Goal: Task Accomplishment & Management: Manage account settings

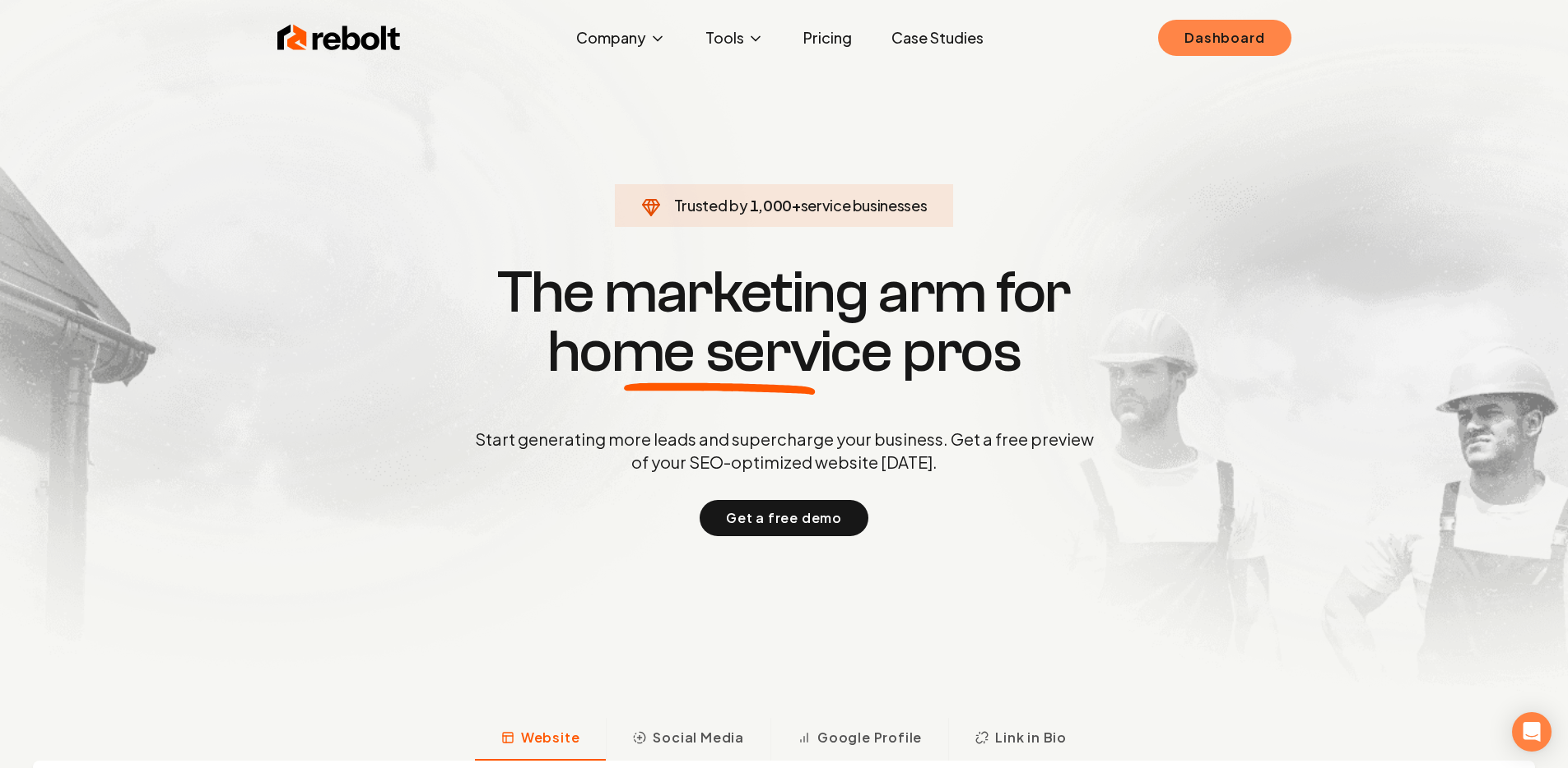
click at [1209, 22] on link "Dashboard" at bounding box center [1224, 38] width 133 height 36
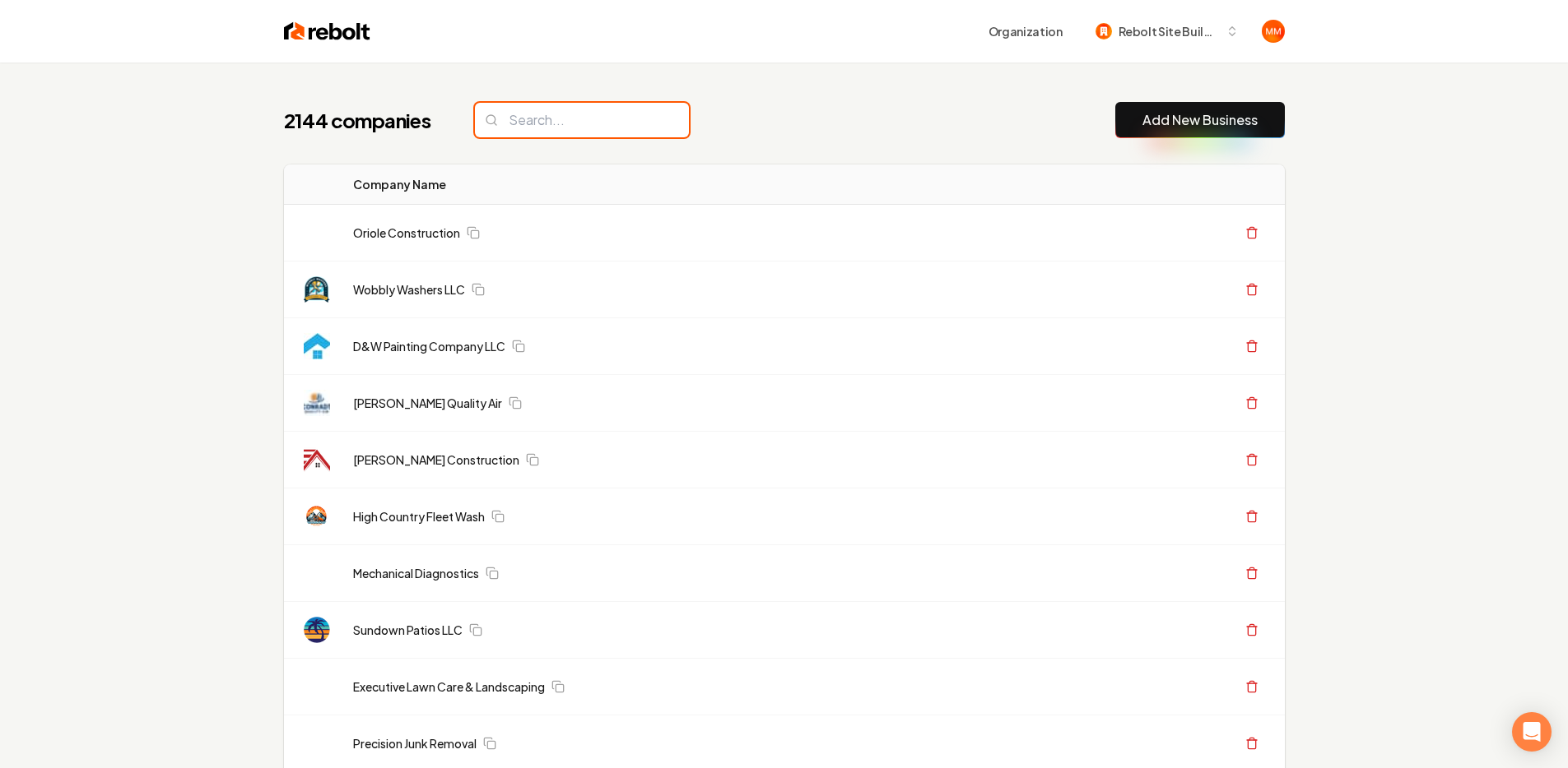
click at [625, 121] on input "search" at bounding box center [581, 120] width 214 height 35
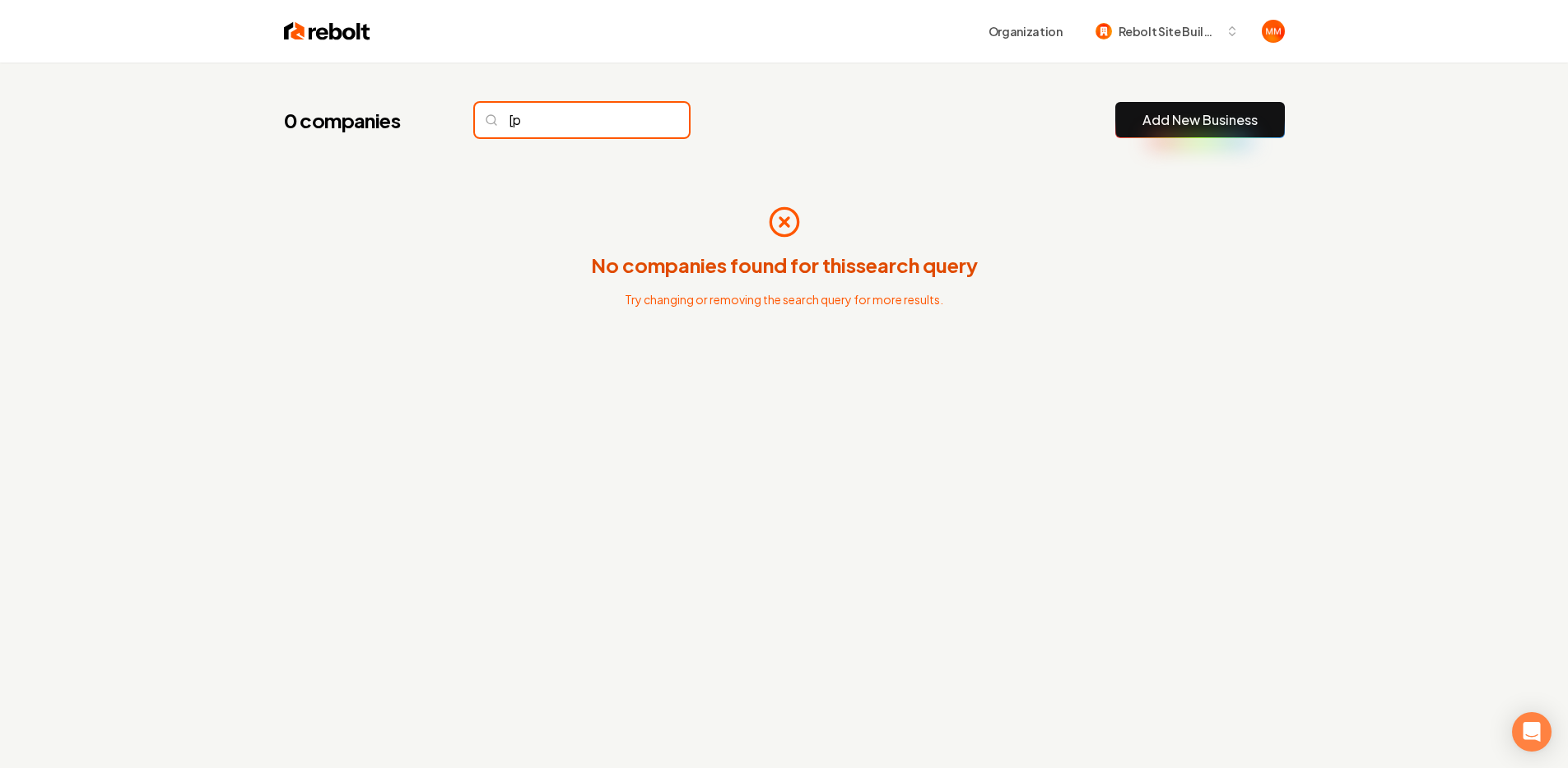
type input "["
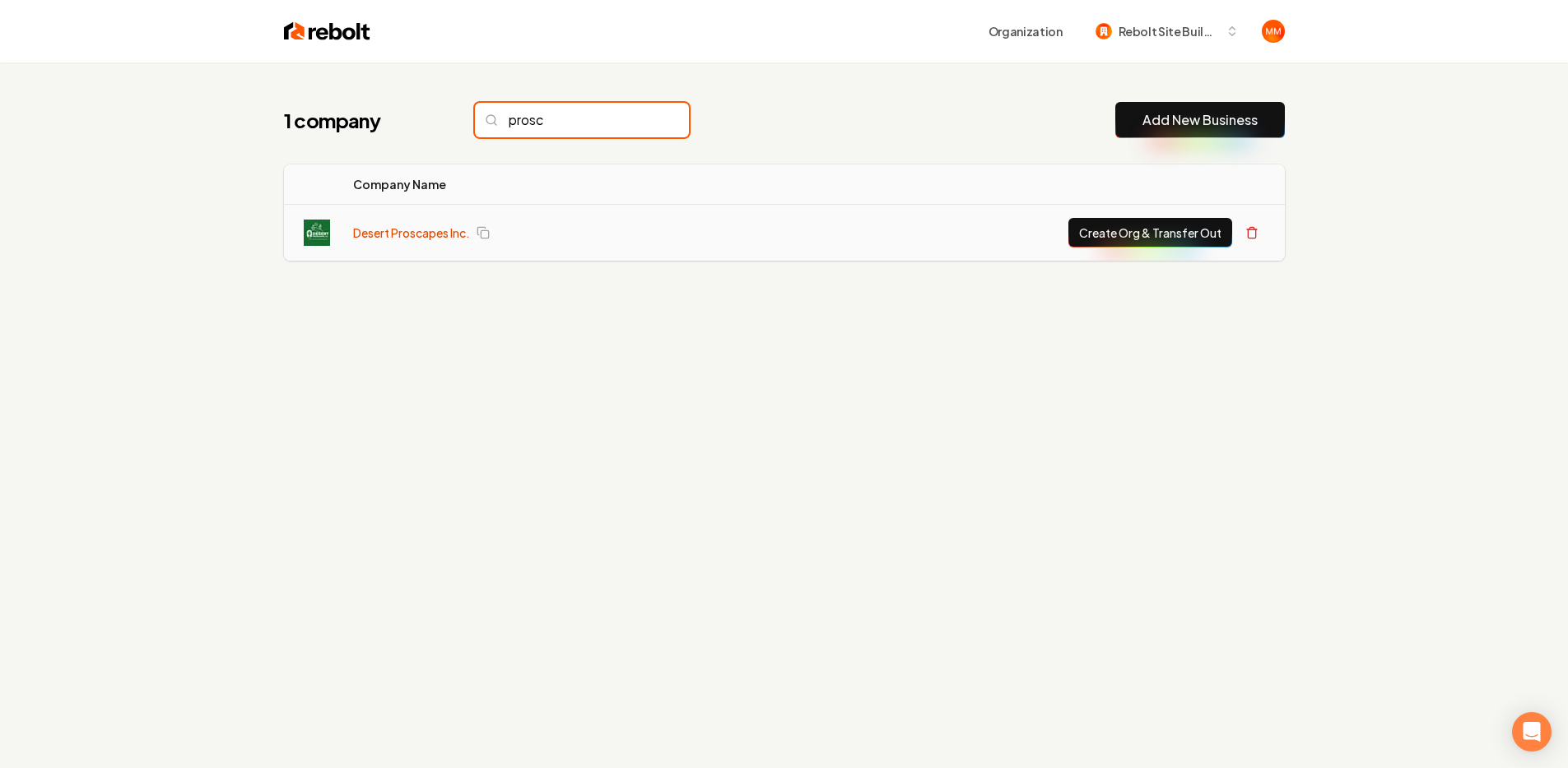
type input "prosc"
click at [407, 230] on link "Desert Proscapes Inc." at bounding box center [411, 232] width 117 height 16
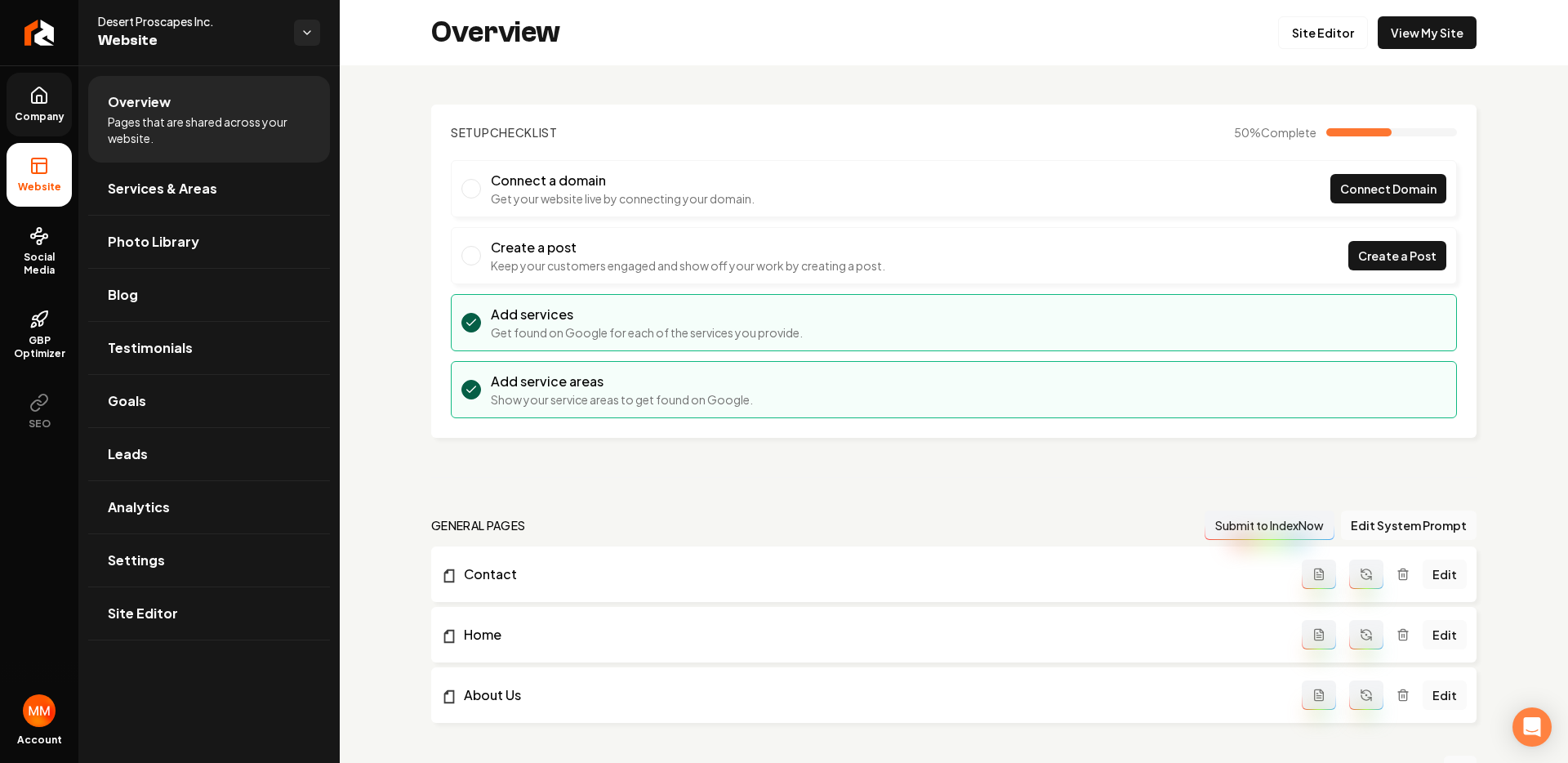
click at [37, 107] on link "Company" at bounding box center [40, 105] width 65 height 64
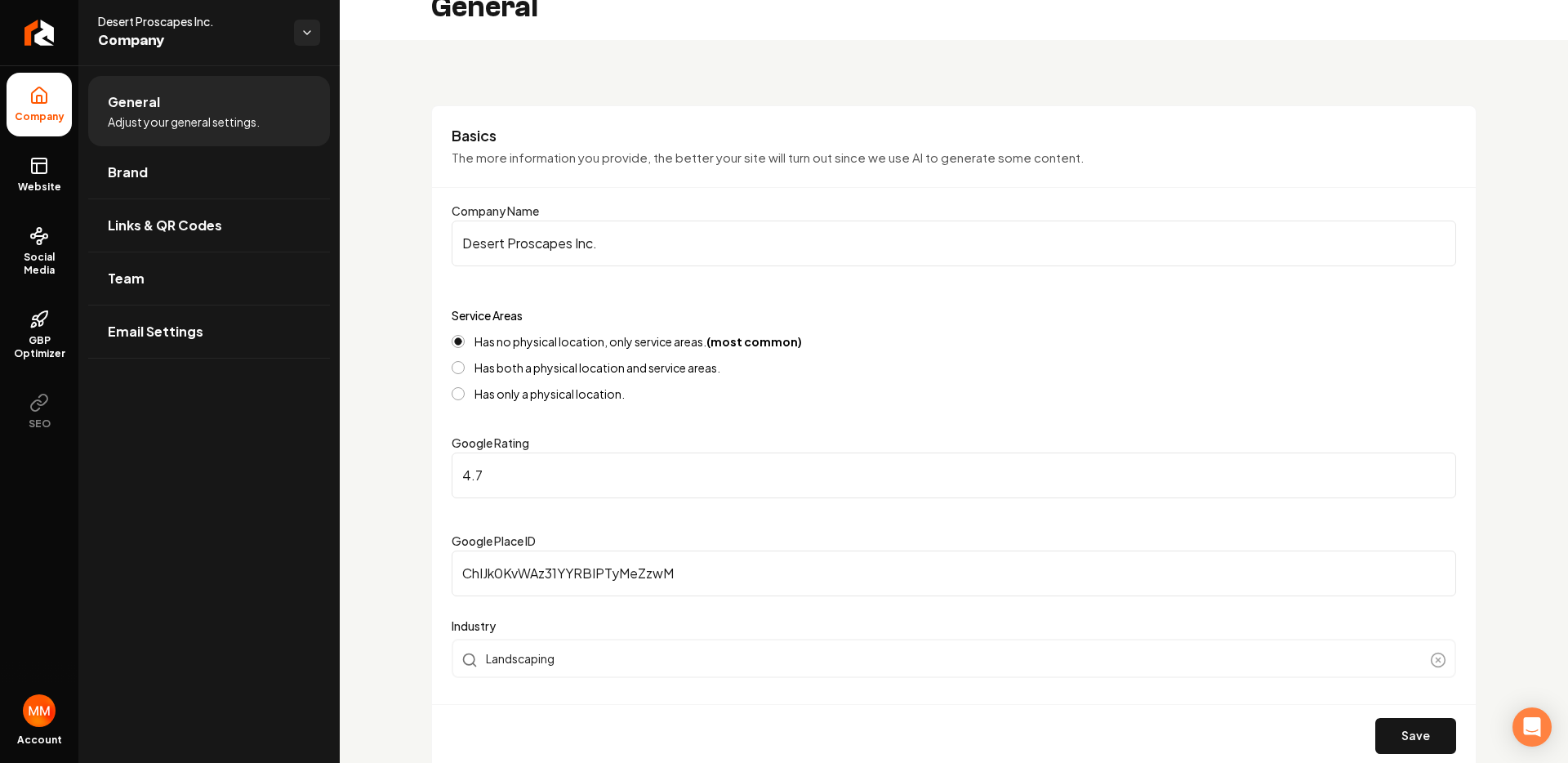
scroll to position [27, 0]
click at [533, 486] on input "4.7" at bounding box center [953, 473] width 1005 height 46
type input "4"
type input "5"
click at [1375, 744] on button "Save" at bounding box center [1416, 735] width 81 height 36
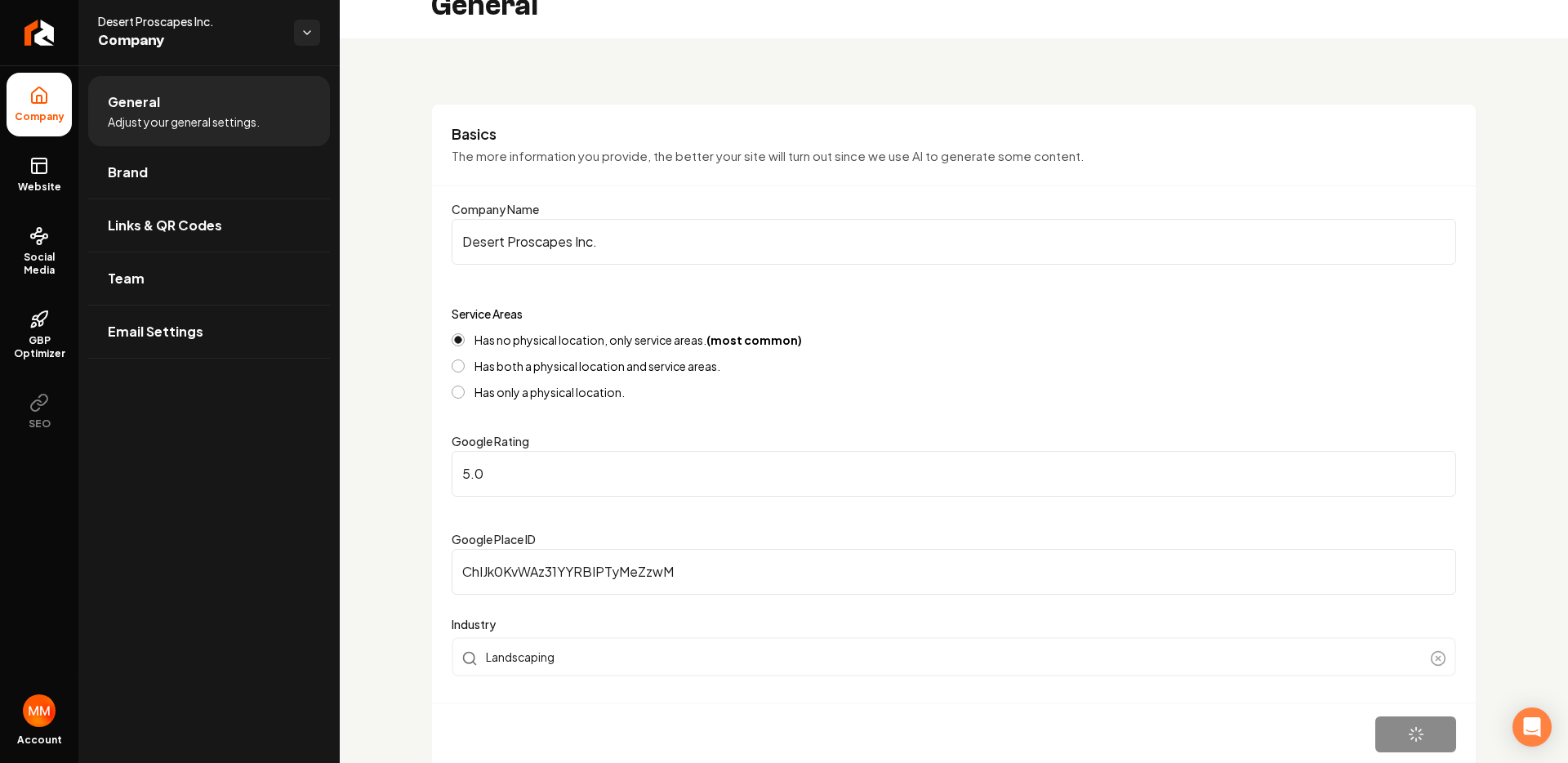
type input "5"
click at [30, 175] on icon at bounding box center [39, 165] width 20 height 20
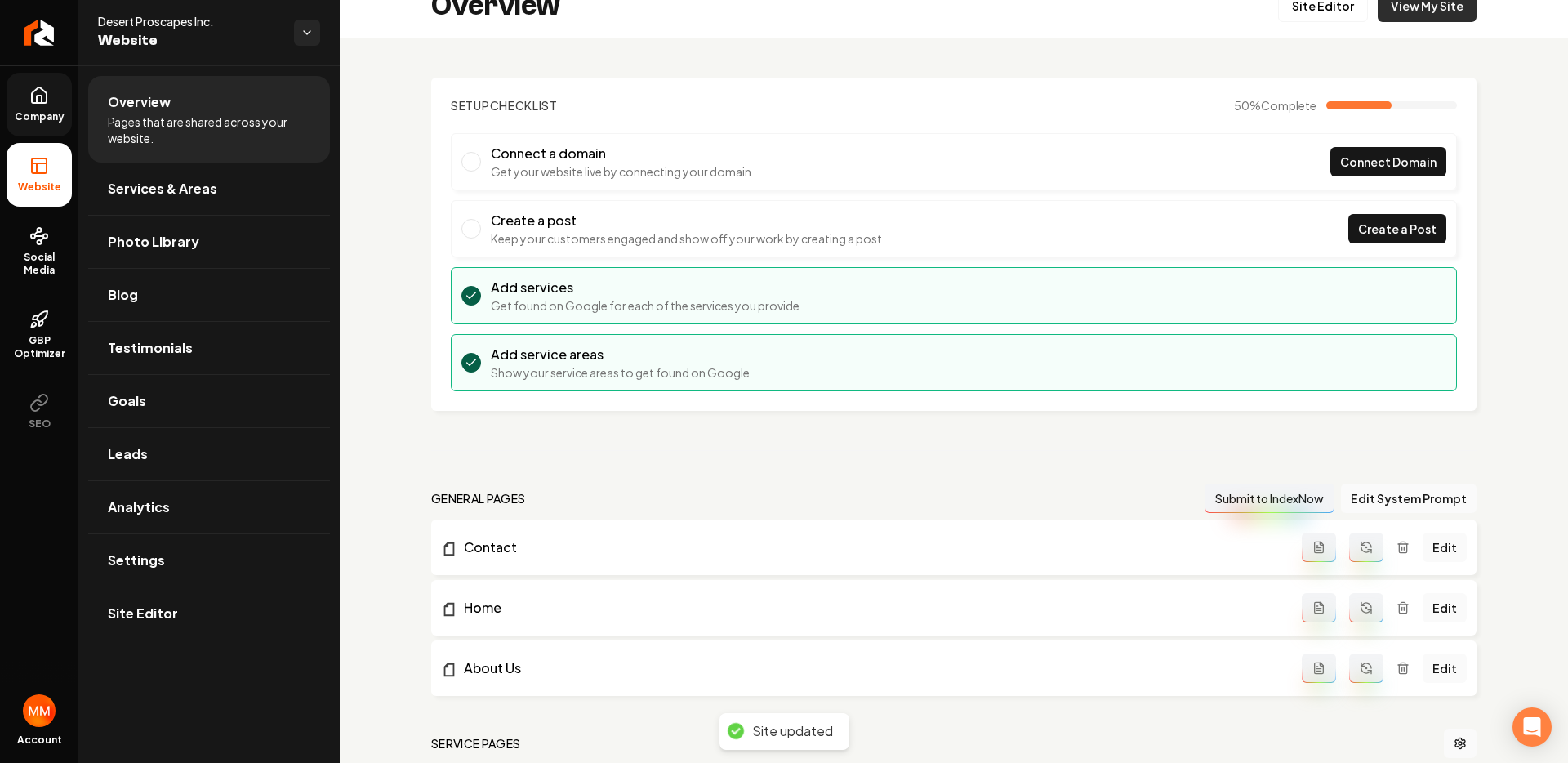
click at [1401, 19] on link "View My Site" at bounding box center [1427, 6] width 99 height 33
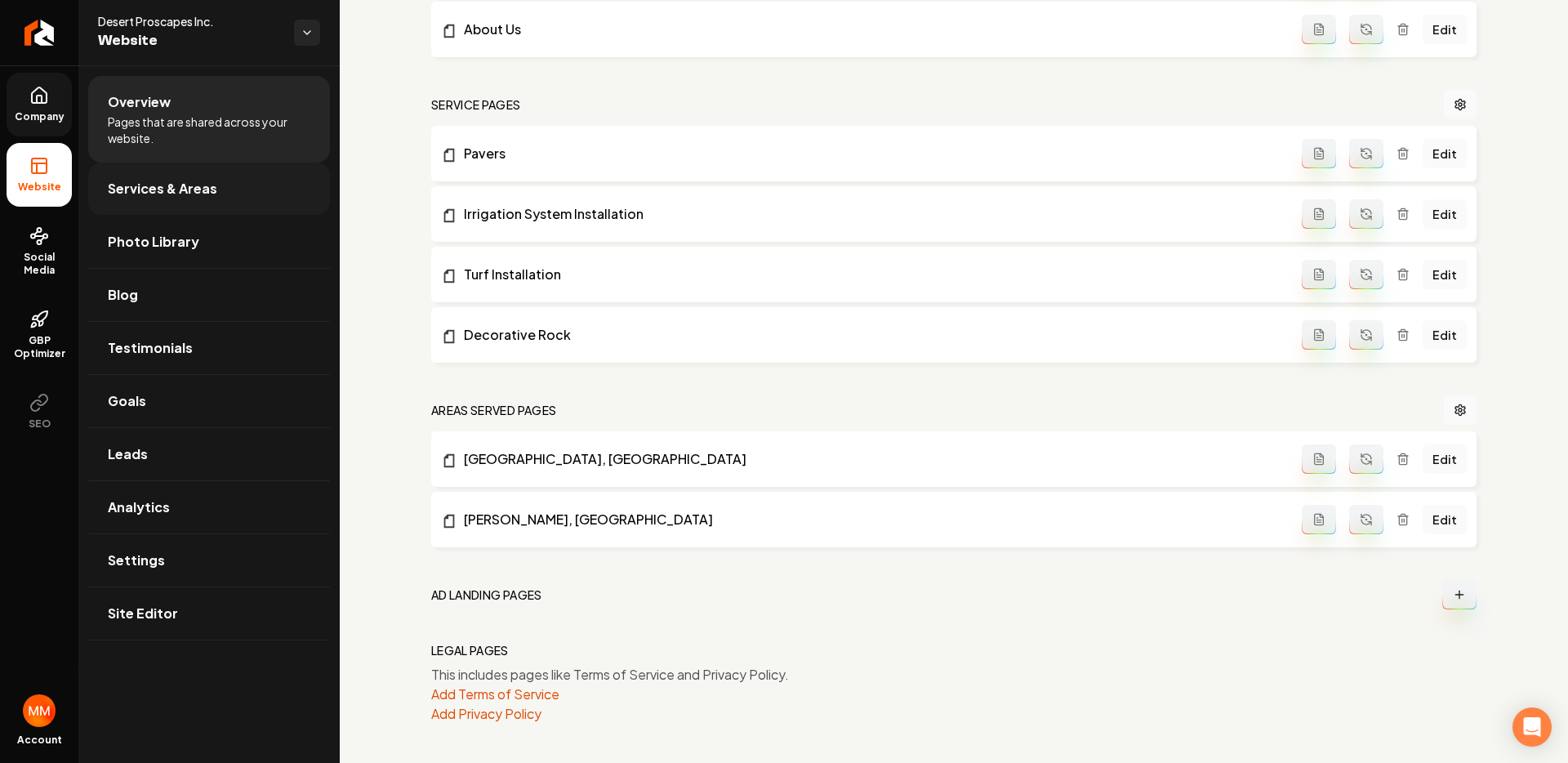
click at [240, 190] on link "Services & Areas" at bounding box center [209, 188] width 242 height 52
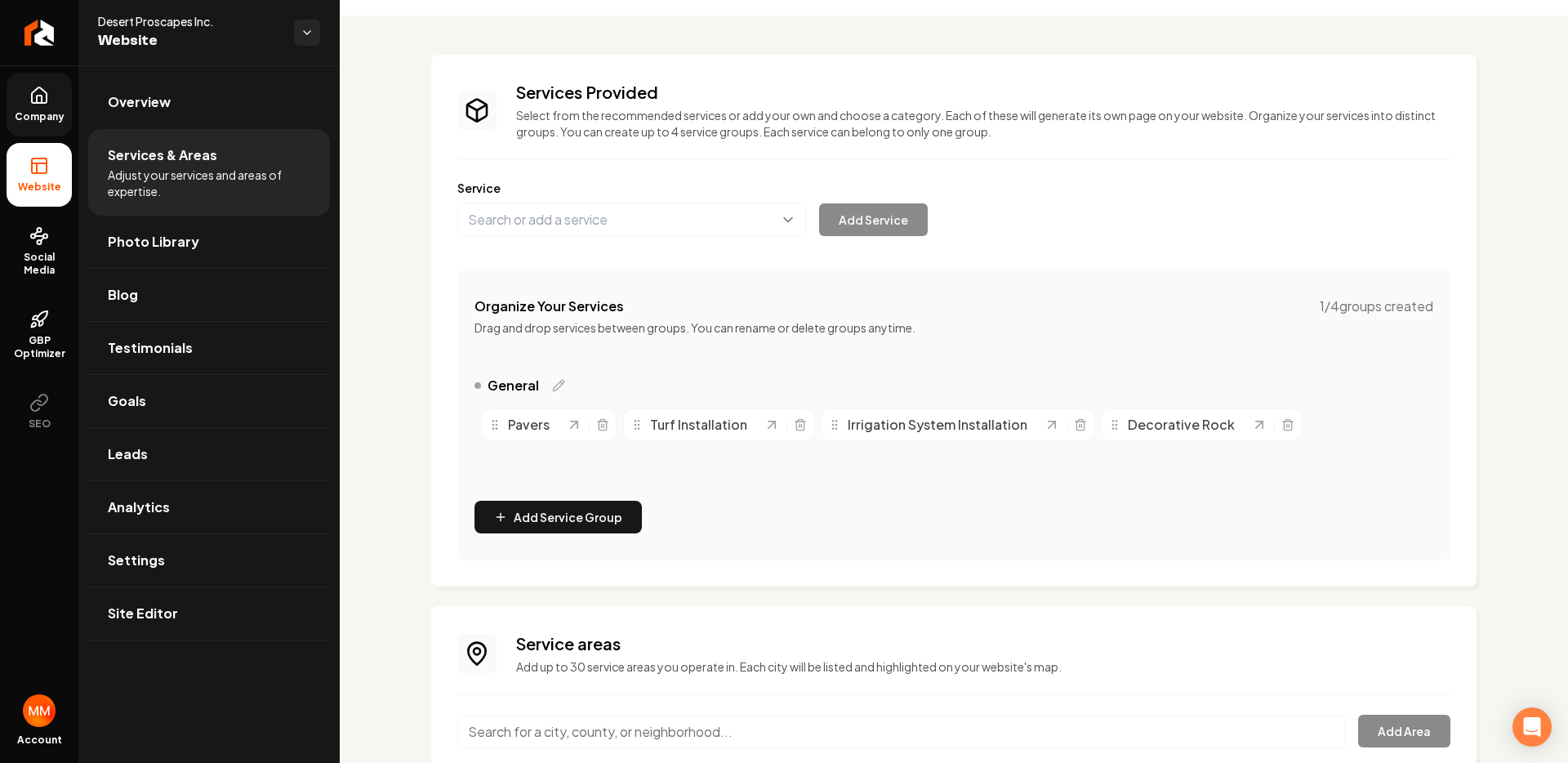
scroll to position [178, 0]
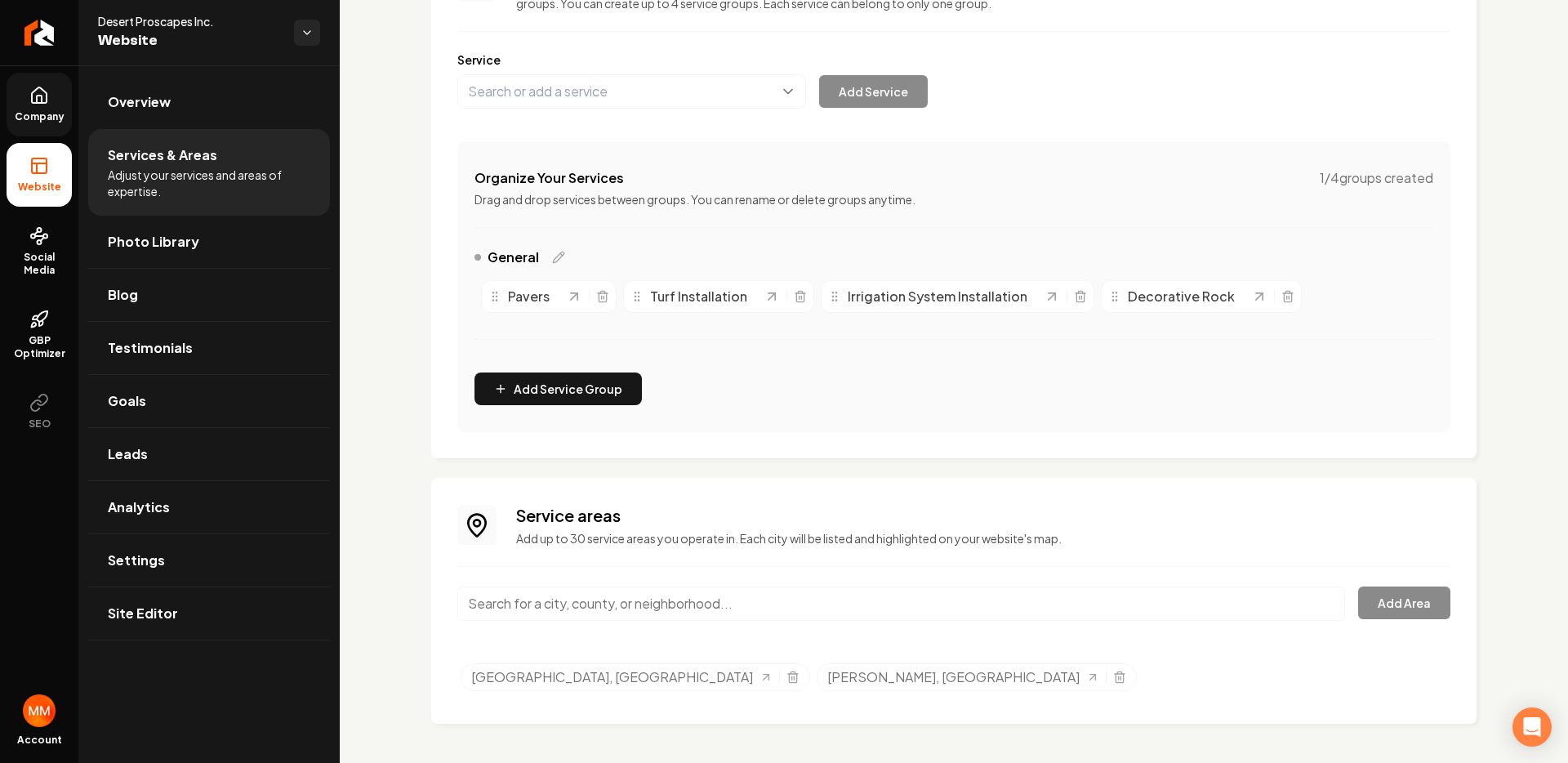
click at [773, 599] on input "Main content area" at bounding box center [901, 604] width 888 height 34
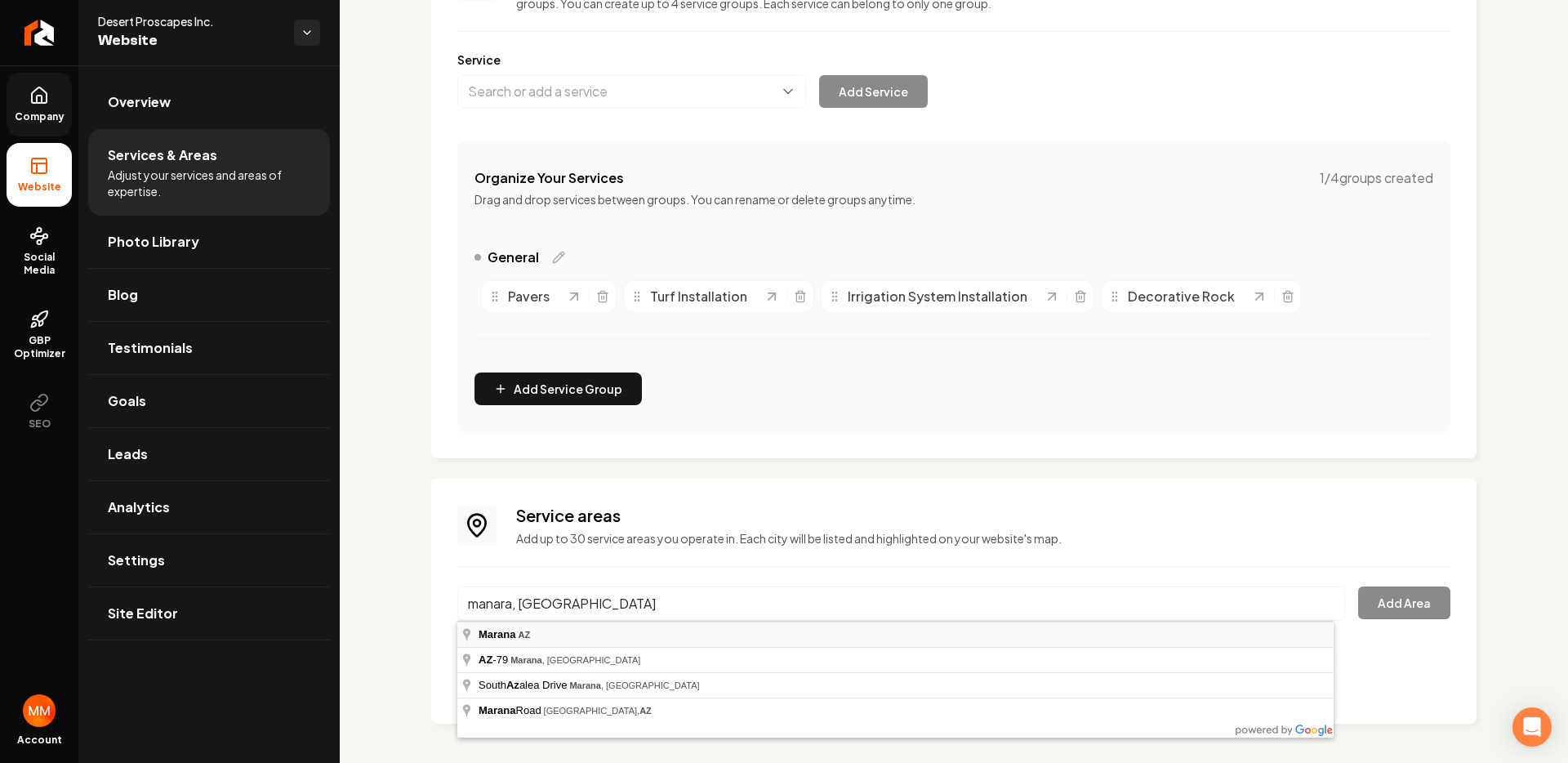
type input "Marana, [GEOGRAPHIC_DATA]"
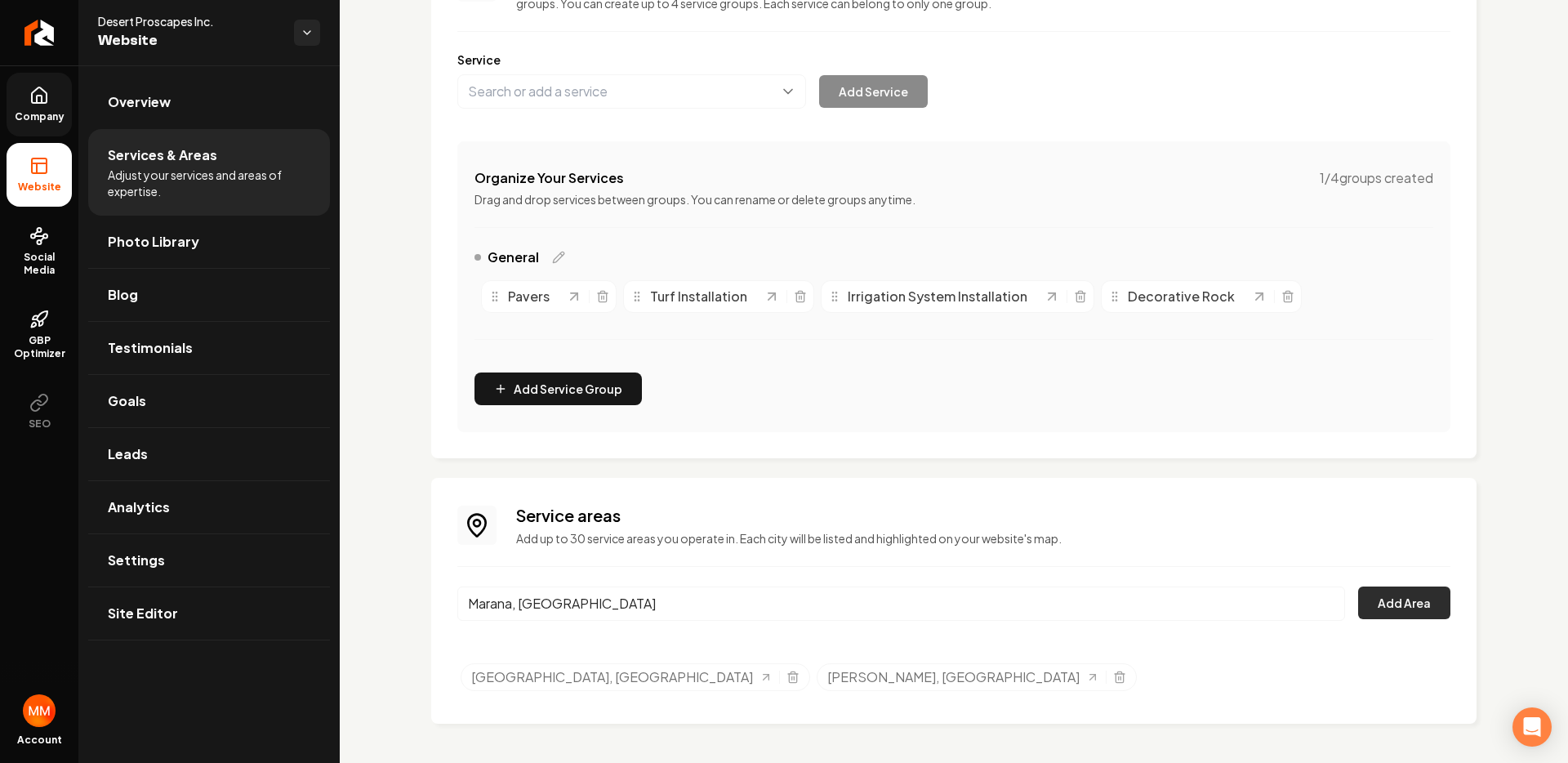
click at [1394, 606] on button "Add Area" at bounding box center [1404, 603] width 92 height 33
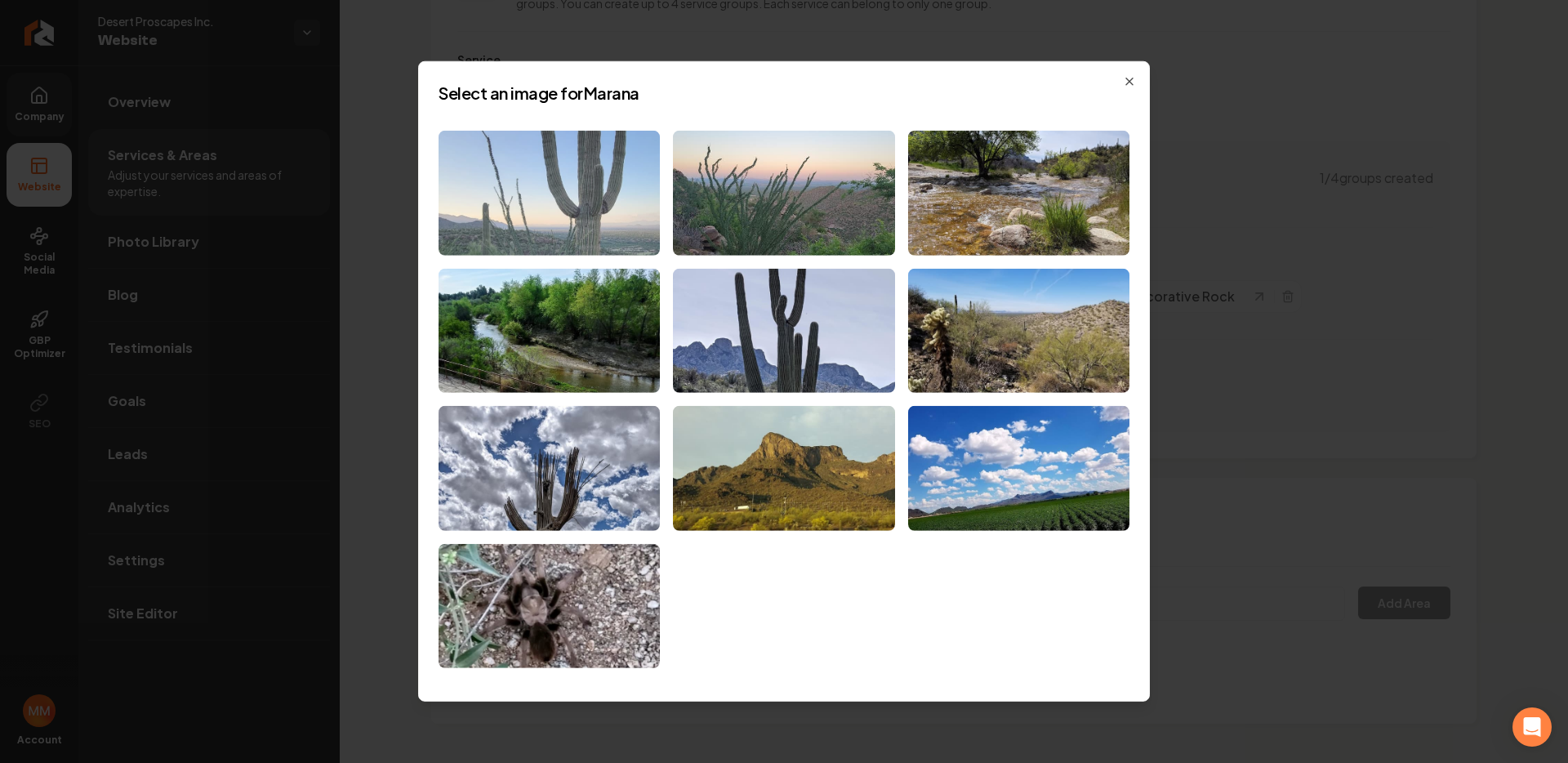
click at [614, 194] on img at bounding box center [548, 193] width 221 height 125
